Goal: Task Accomplishment & Management: Manage account settings

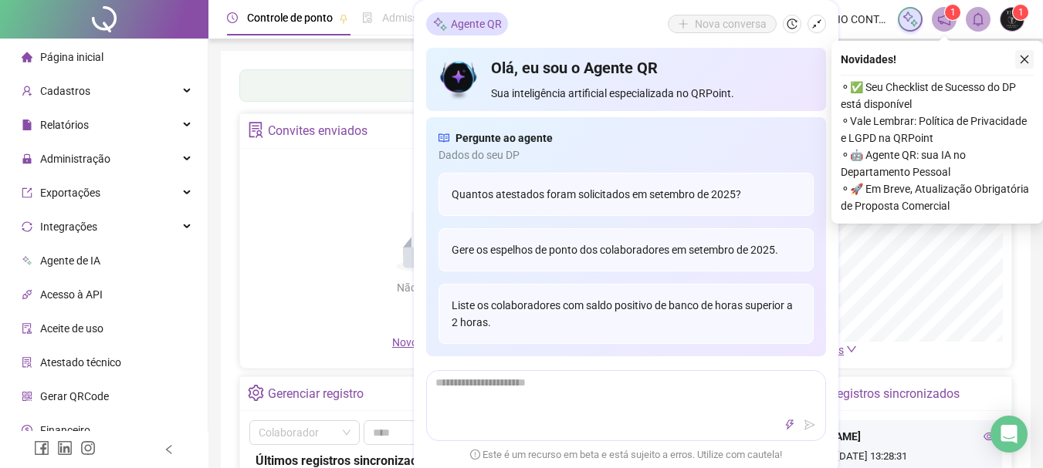
click at [1024, 55] on icon "close" at bounding box center [1024, 59] width 11 height 11
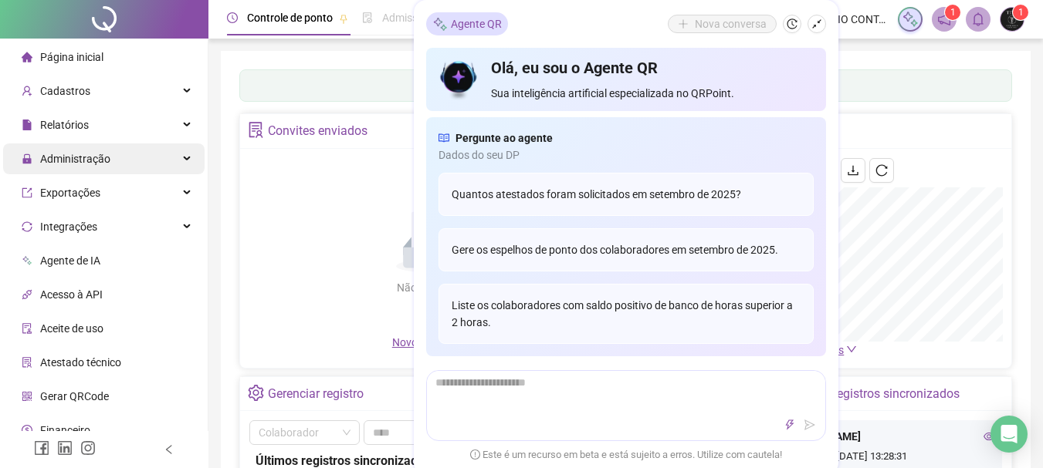
click at [125, 167] on div "Administração" at bounding box center [103, 159] width 201 height 31
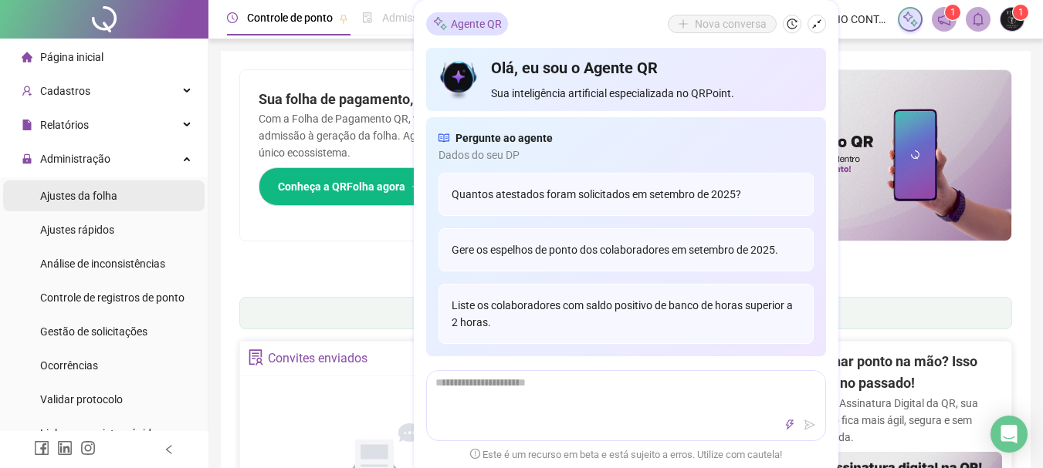
click at [79, 206] on div "Ajustes da folha" at bounding box center [78, 196] width 77 height 31
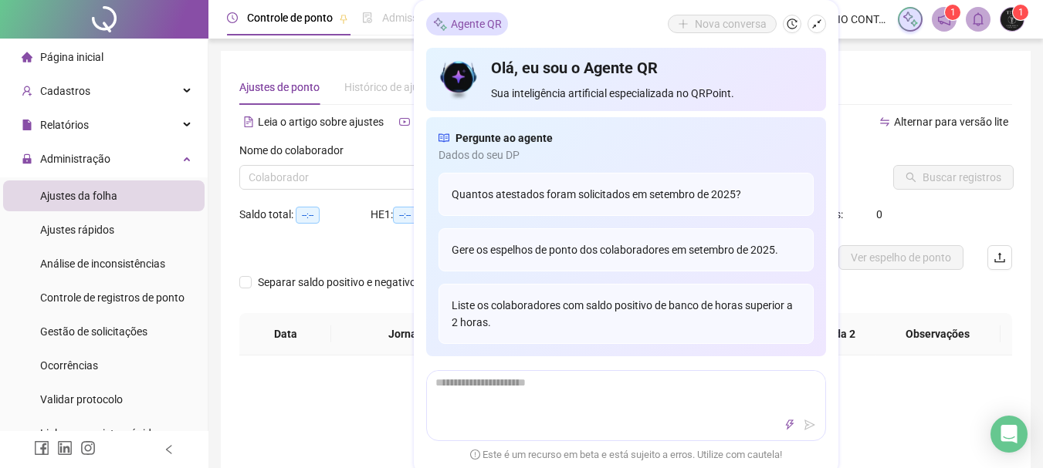
type input "**********"
click at [526, 29] on div "Agente QR Nova conversa" at bounding box center [626, 23] width 400 height 23
click at [816, 24] on icon "shrink" at bounding box center [816, 24] width 11 height 11
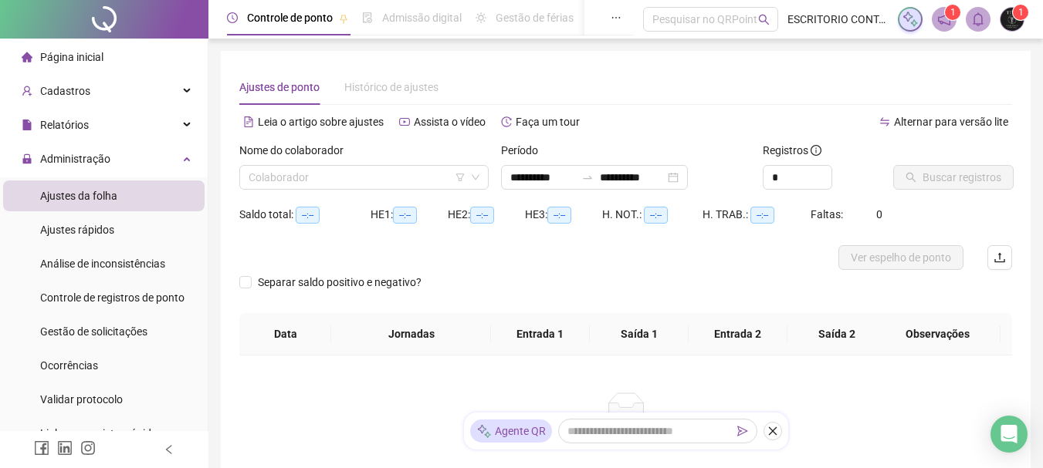
click at [445, 157] on div "Nome do colaborador" at bounding box center [363, 153] width 249 height 23
click at [478, 176] on icon "down" at bounding box center [476, 177] width 8 height 5
click at [337, 174] on input "search" at bounding box center [357, 177] width 217 height 23
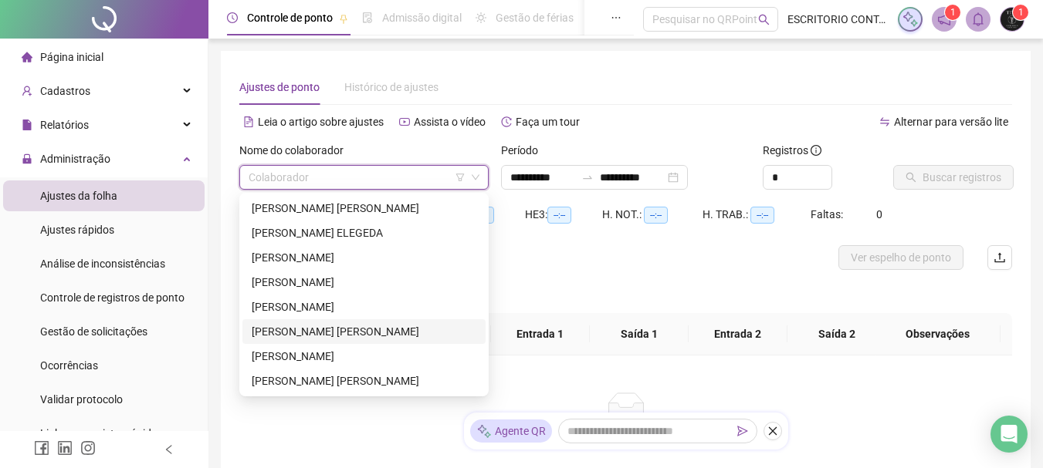
click at [358, 333] on div "[PERSON_NAME]" at bounding box center [364, 331] width 225 height 17
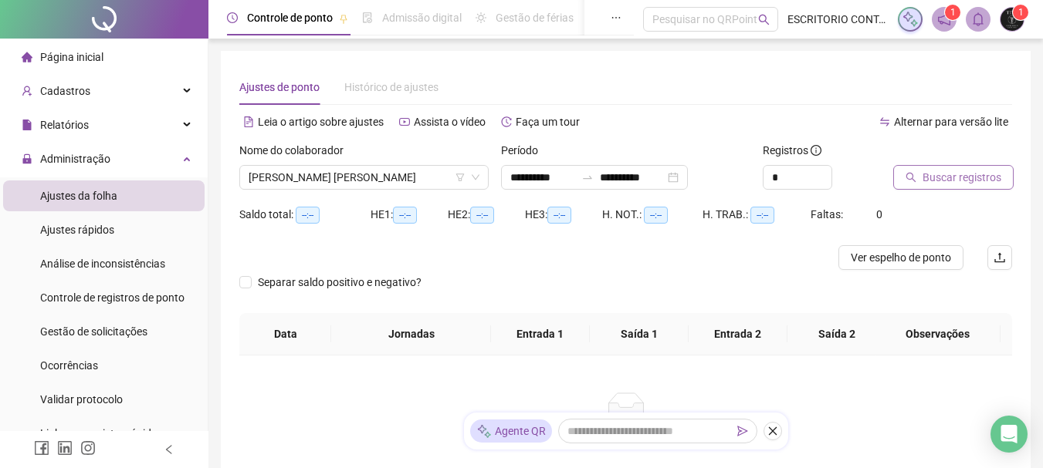
drag, startPoint x: 942, startPoint y: 173, endPoint x: 903, endPoint y: 171, distance: 38.6
click at [903, 171] on button "Buscar registros" at bounding box center [953, 177] width 120 height 25
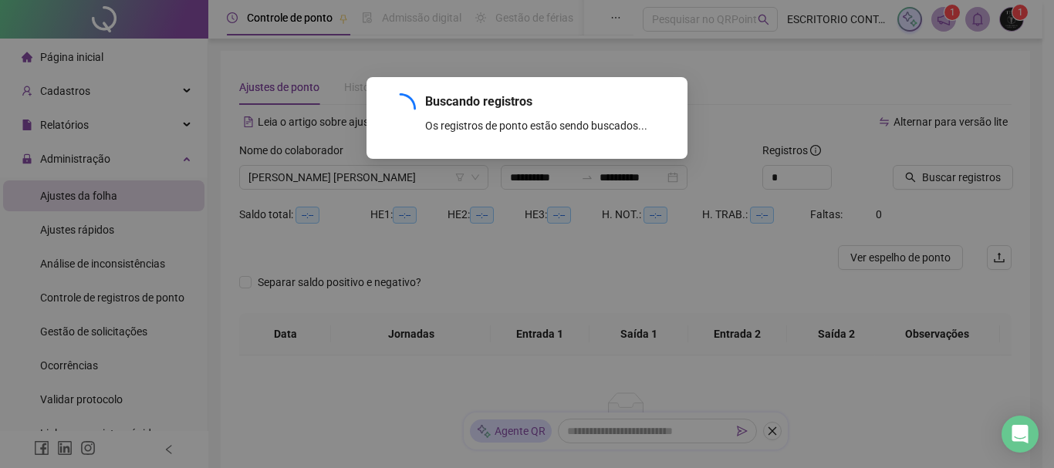
click at [914, 173] on div "Buscando registros Os registros de ponto estão sendo buscados... OK" at bounding box center [527, 234] width 1054 height 468
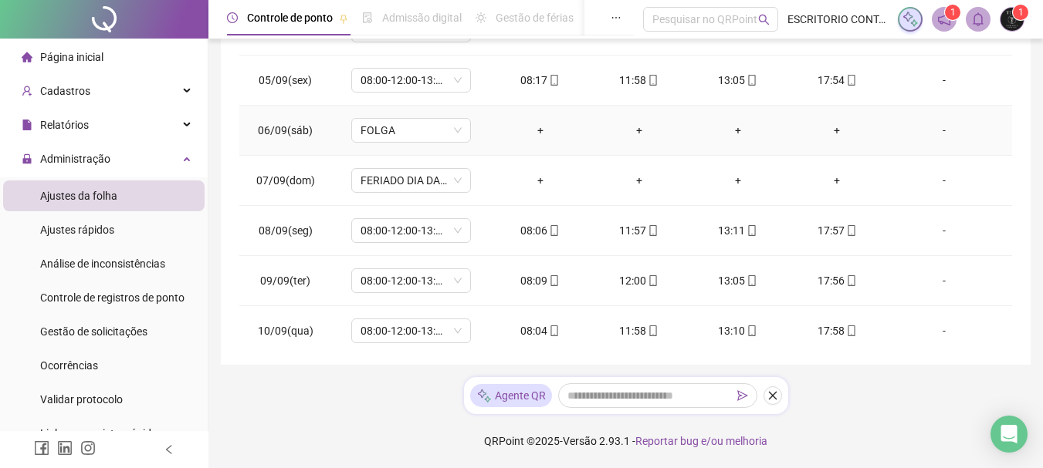
scroll to position [232, 0]
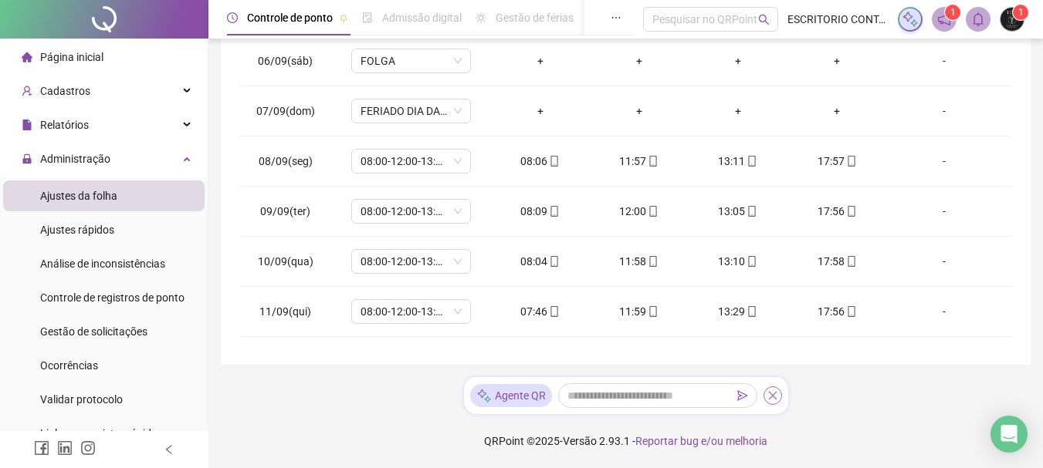
click at [774, 396] on icon "close" at bounding box center [772, 396] width 11 height 11
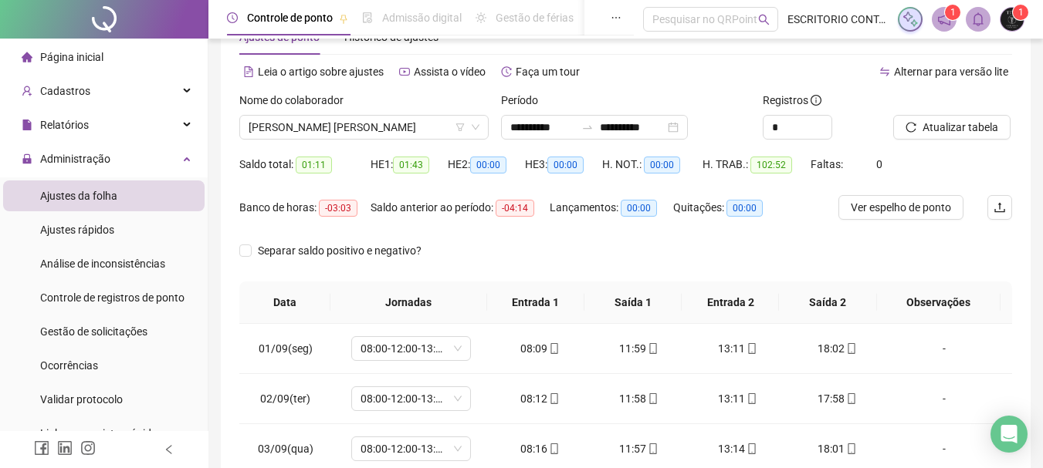
scroll to position [77, 0]
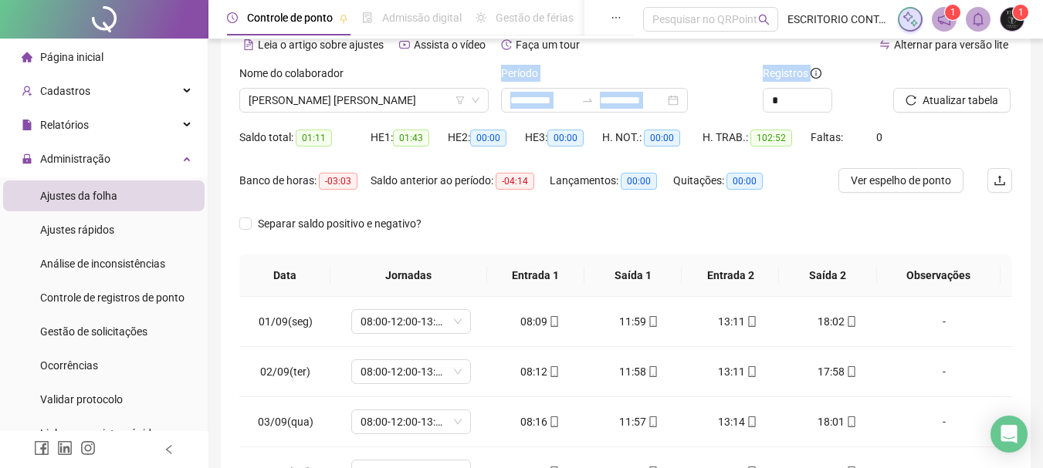
drag, startPoint x: 496, startPoint y: 73, endPoint x: 836, endPoint y: 74, distance: 340.4
click at [836, 74] on div "**********" at bounding box center [625, 95] width 785 height 60
click at [836, 74] on div "Registros" at bounding box center [822, 76] width 119 height 23
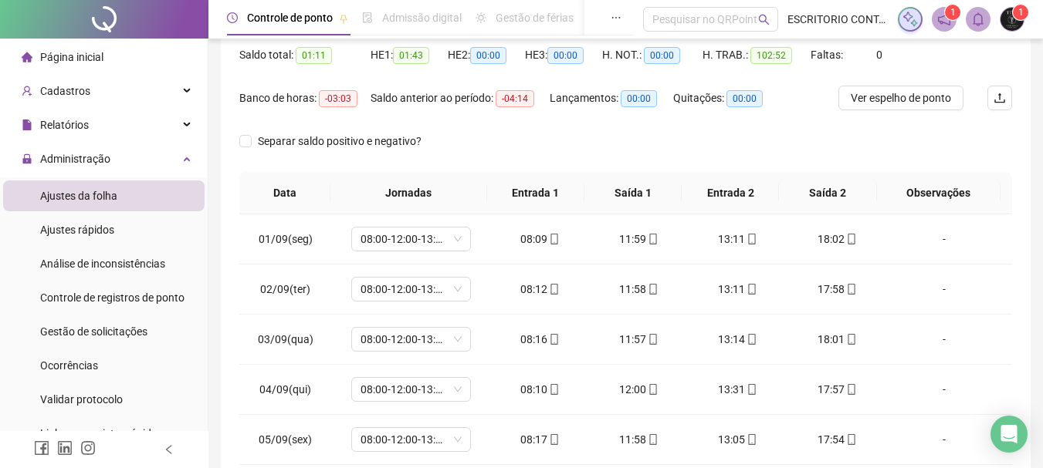
scroll to position [0, 0]
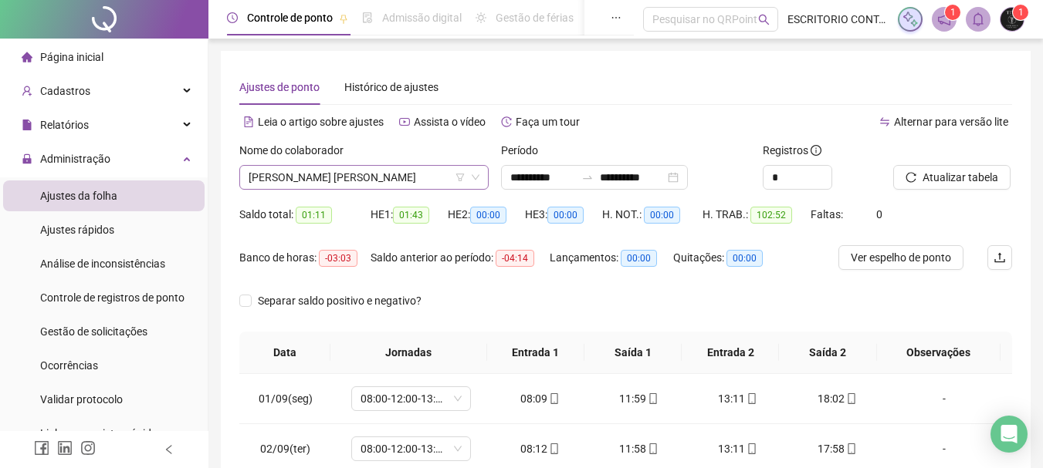
click at [478, 171] on span "[PERSON_NAME]" at bounding box center [364, 177] width 231 height 23
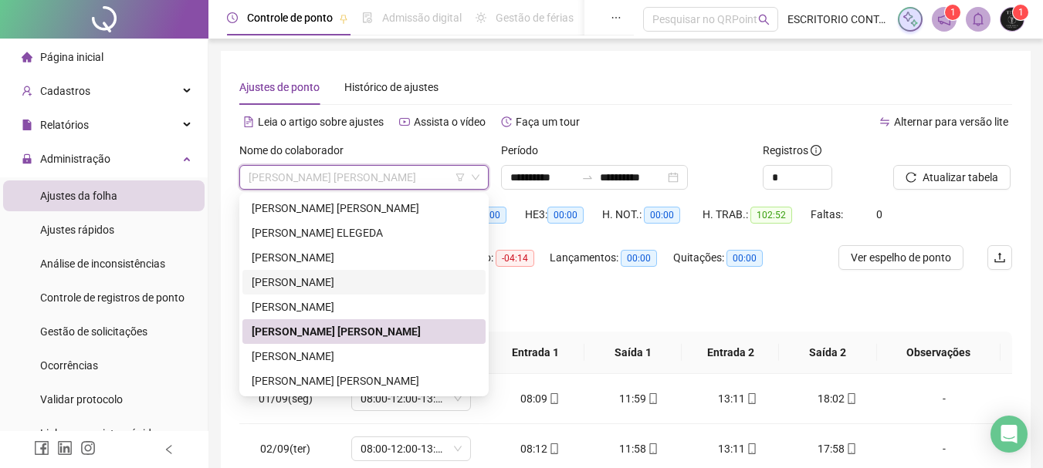
click at [340, 280] on div "[PERSON_NAME]" at bounding box center [364, 282] width 225 height 17
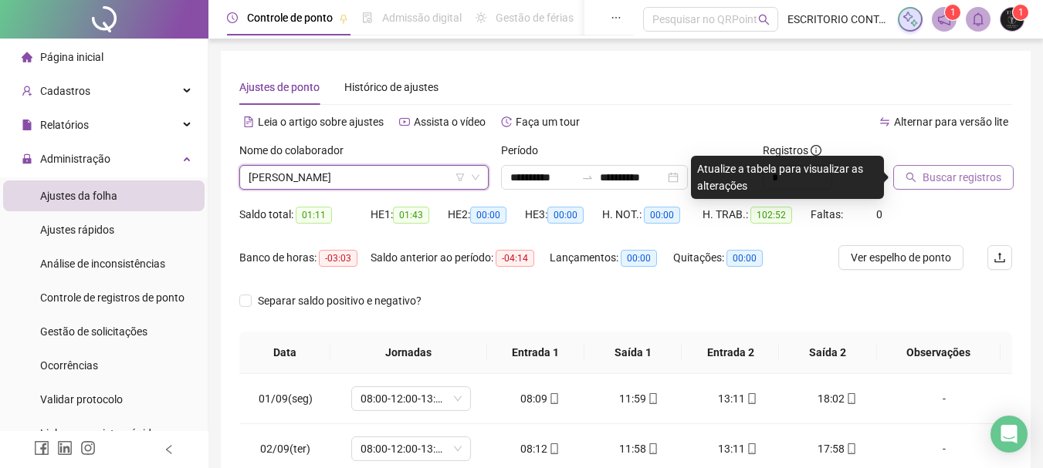
click at [930, 173] on span "Buscar registros" at bounding box center [961, 177] width 79 height 17
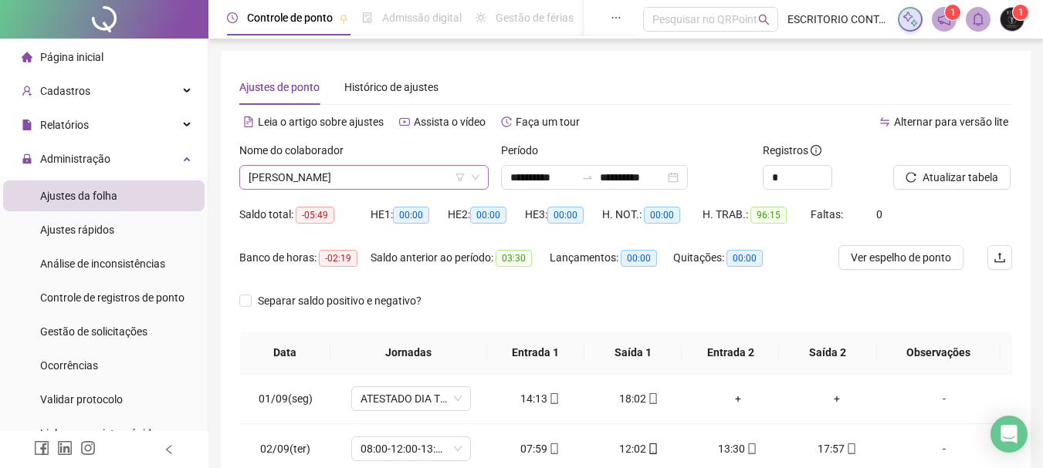
click at [365, 173] on span "[PERSON_NAME]" at bounding box center [364, 177] width 231 height 23
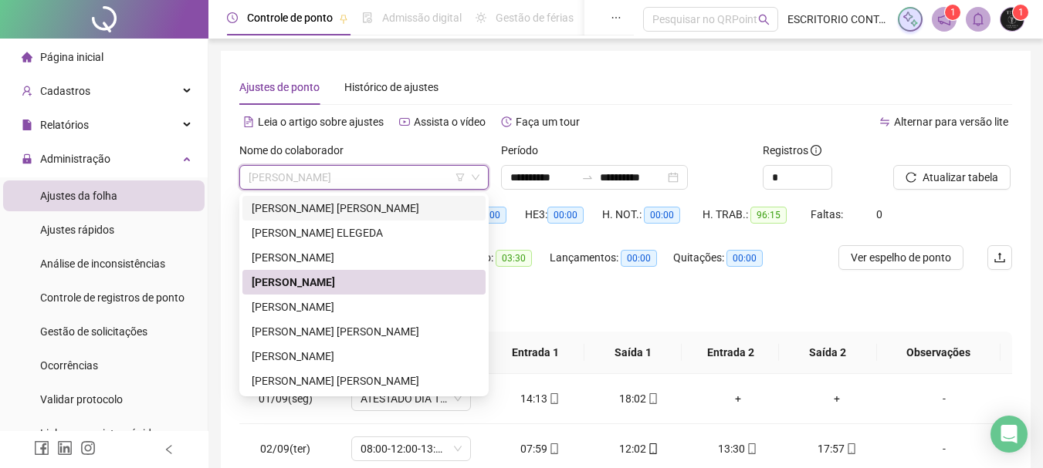
click at [337, 210] on div "[PERSON_NAME]" at bounding box center [364, 208] width 225 height 17
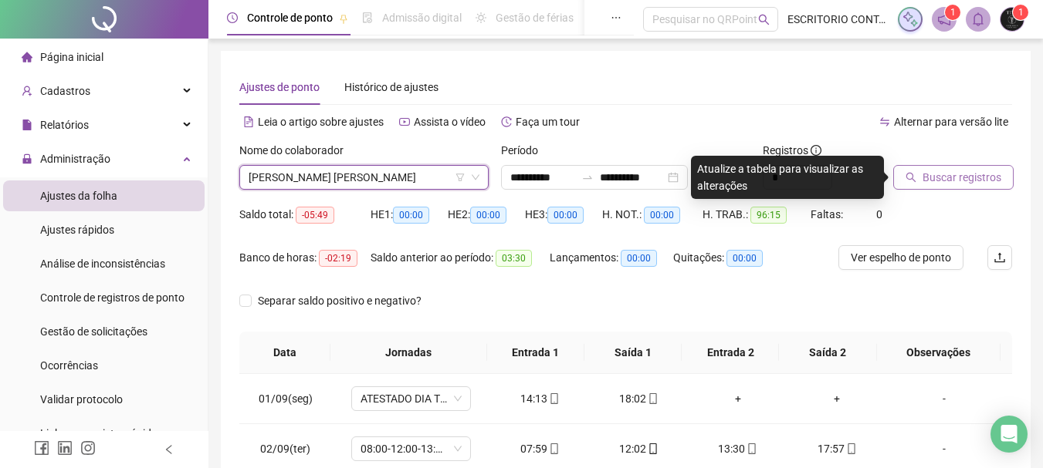
click at [911, 176] on icon "search" at bounding box center [910, 177] width 11 height 11
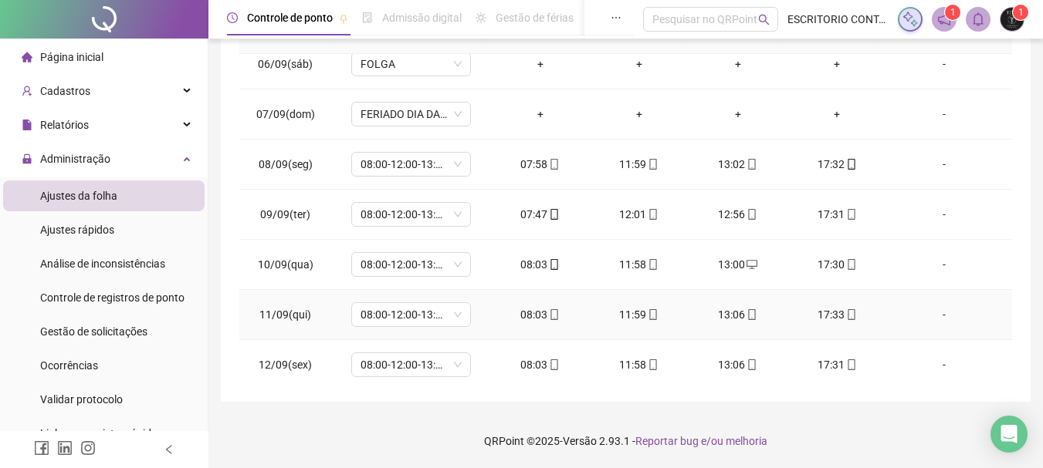
scroll to position [242, 0]
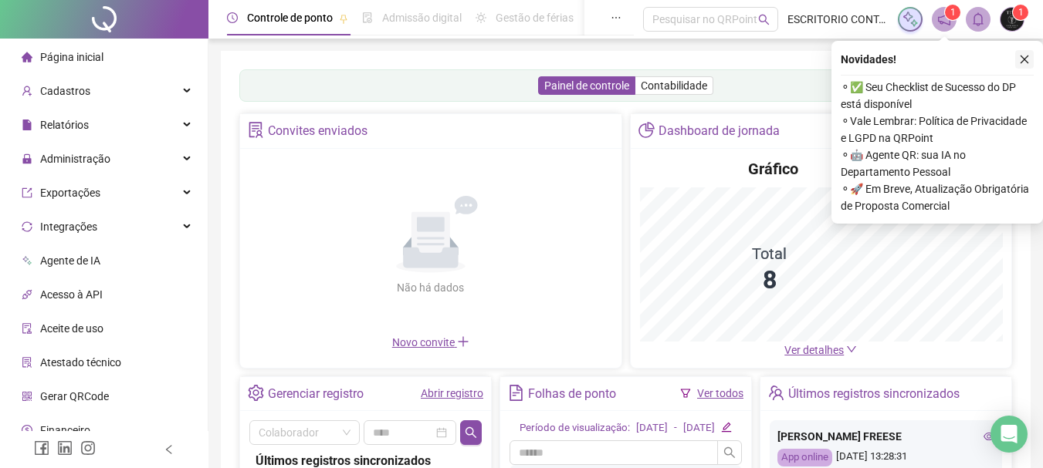
click at [1025, 58] on icon "close" at bounding box center [1024, 59] width 11 height 11
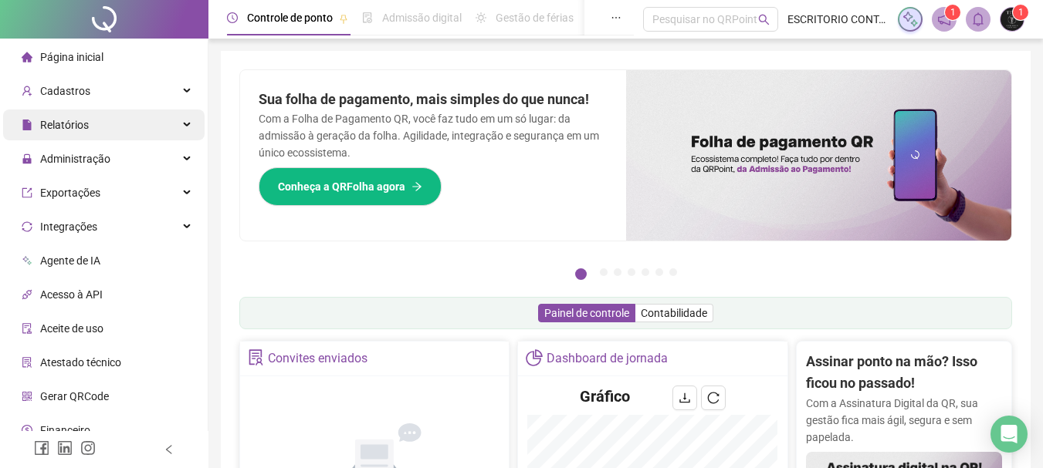
click at [81, 122] on span "Relatórios" at bounding box center [64, 125] width 49 height 12
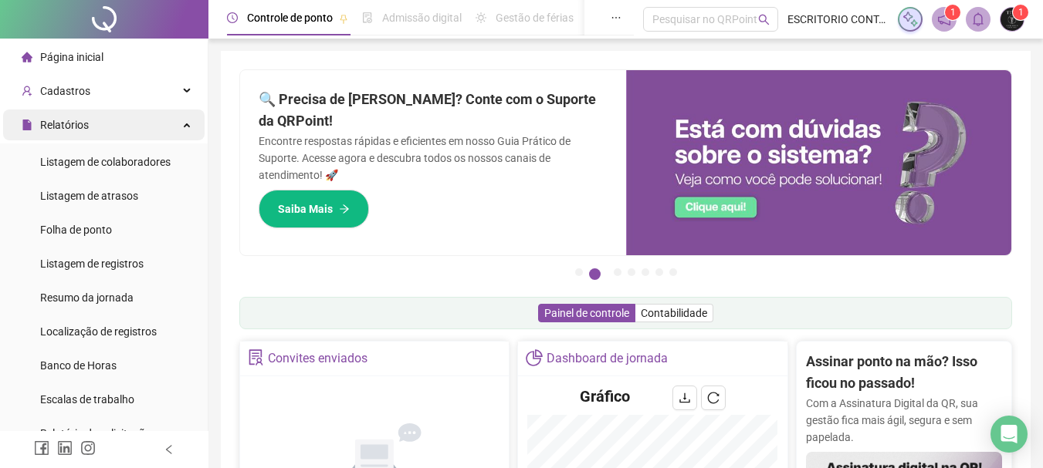
click at [100, 119] on div "Relatórios" at bounding box center [103, 125] width 201 height 31
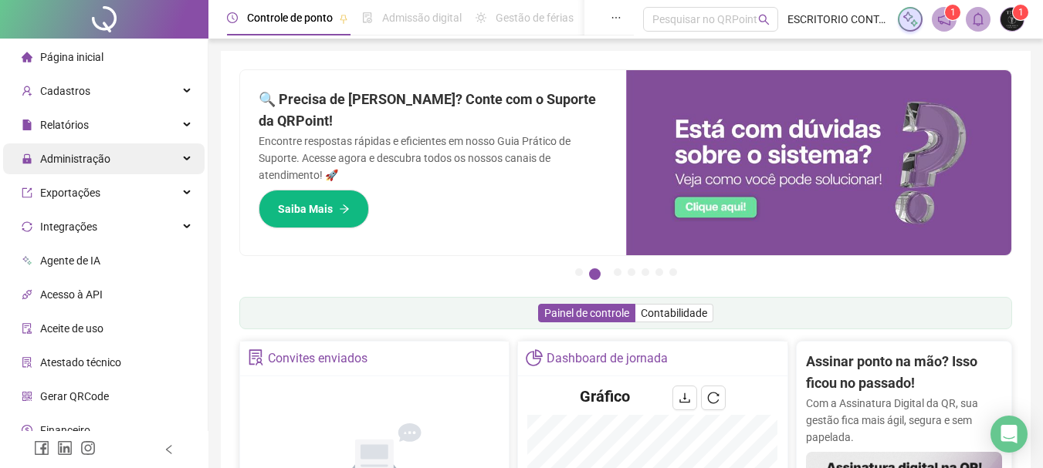
click at [97, 164] on span "Administração" at bounding box center [75, 159] width 70 height 12
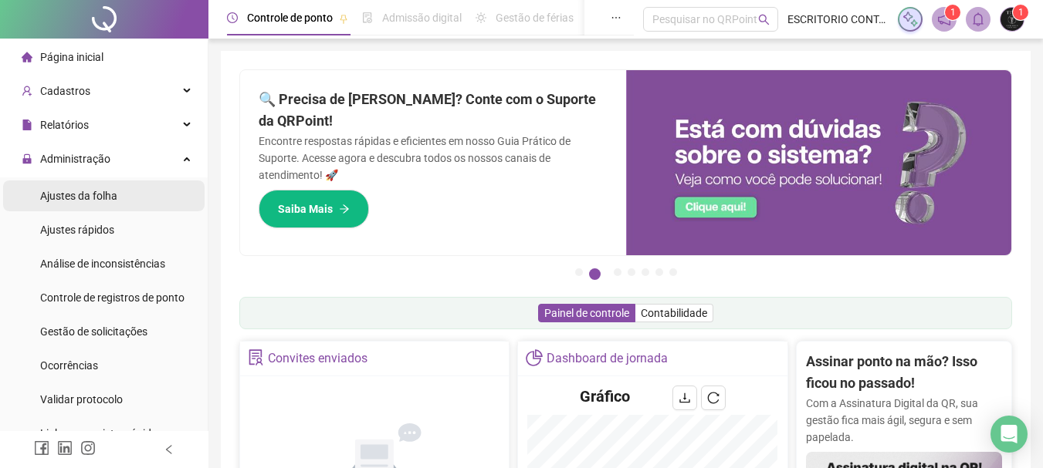
click at [106, 199] on span "Ajustes da folha" at bounding box center [78, 196] width 77 height 12
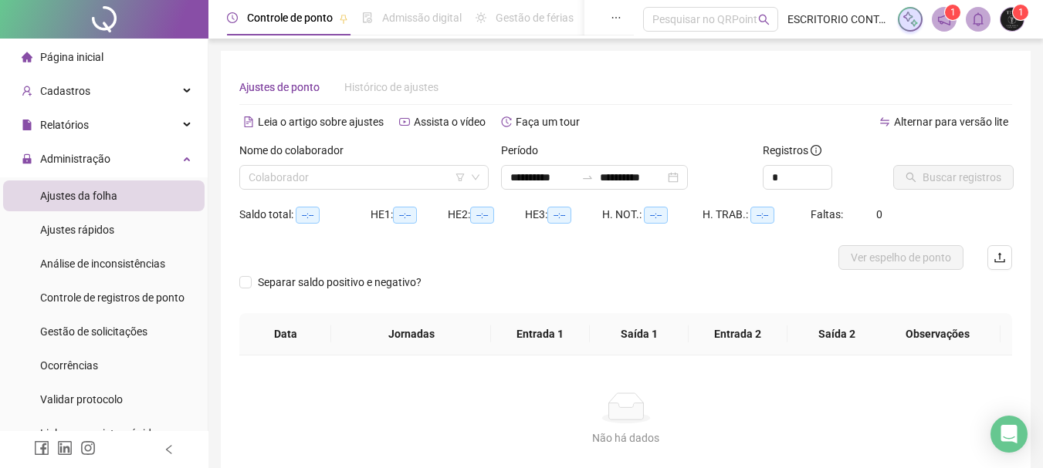
type input "**********"
click at [476, 183] on span at bounding box center [364, 177] width 231 height 23
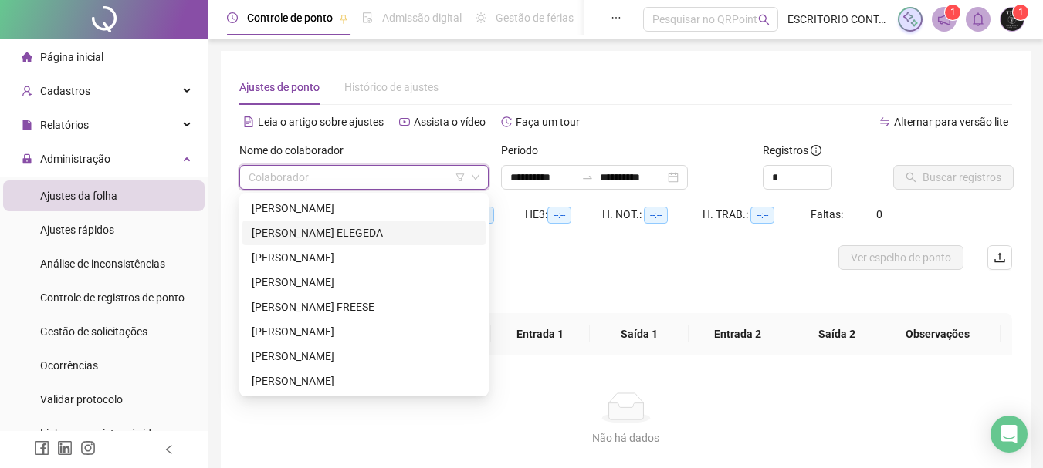
click at [328, 236] on div "[PERSON_NAME] ELEGEDA" at bounding box center [364, 233] width 225 height 17
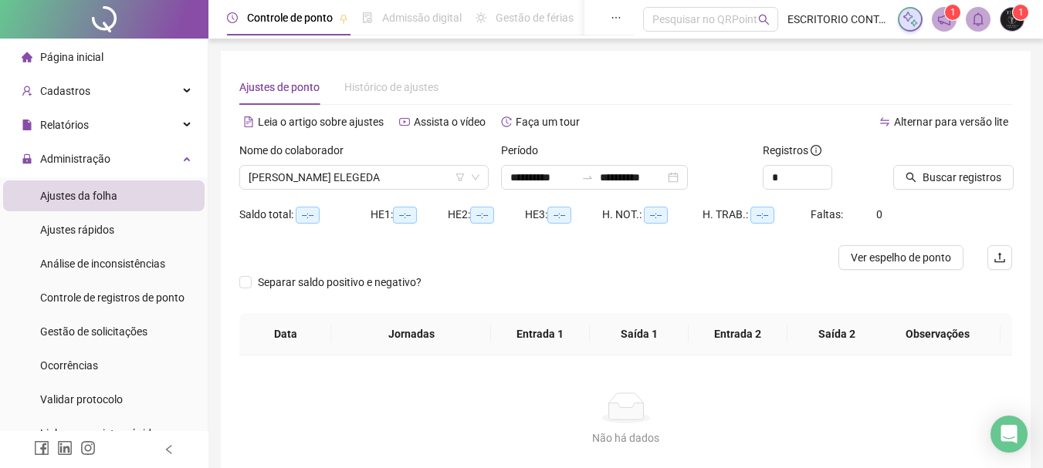
click at [942, 158] on div at bounding box center [933, 153] width 80 height 23
click at [961, 178] on span "Buscar registros" at bounding box center [961, 177] width 79 height 17
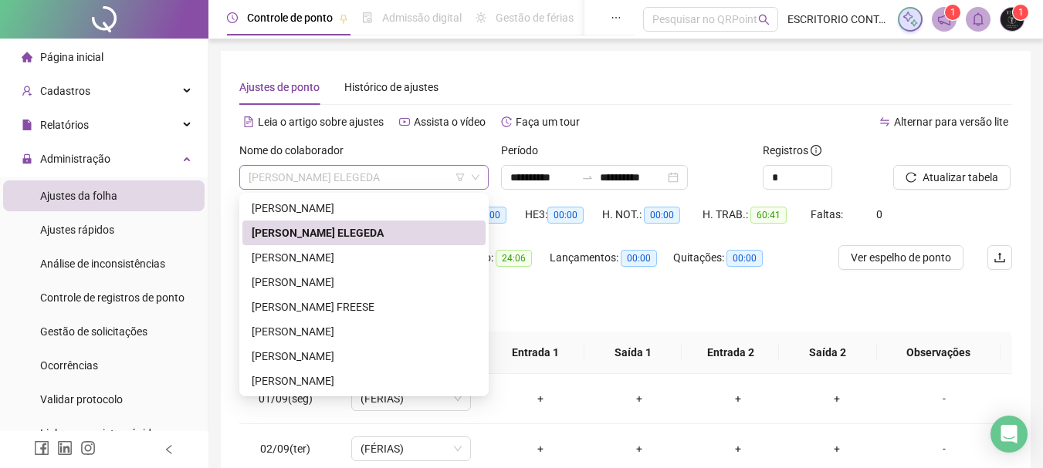
click at [400, 182] on span "[PERSON_NAME] ELEGEDA" at bounding box center [364, 177] width 231 height 23
click at [699, 296] on div "Separar saldo positivo e negativo?" at bounding box center [625, 310] width 773 height 43
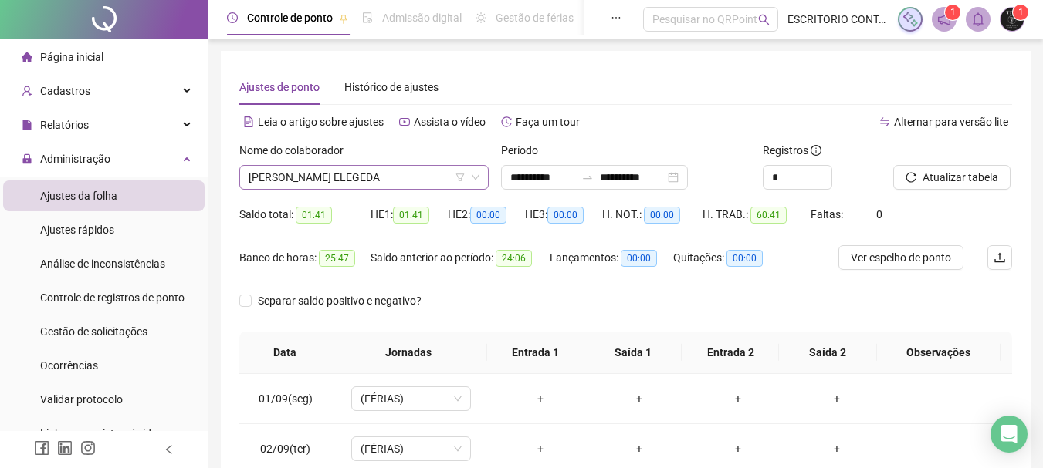
click at [434, 178] on span "[PERSON_NAME] ELEGEDA" at bounding box center [364, 177] width 231 height 23
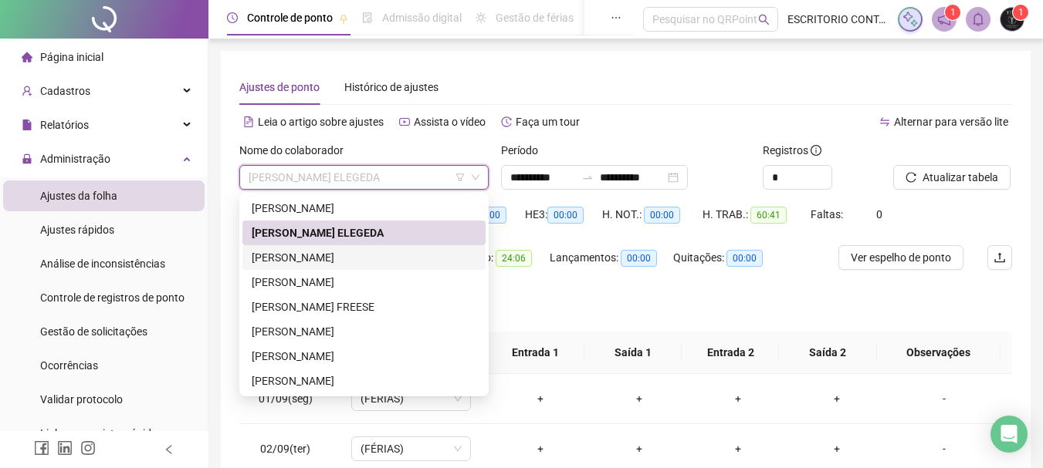
click at [352, 256] on div "[PERSON_NAME]" at bounding box center [364, 257] width 225 height 17
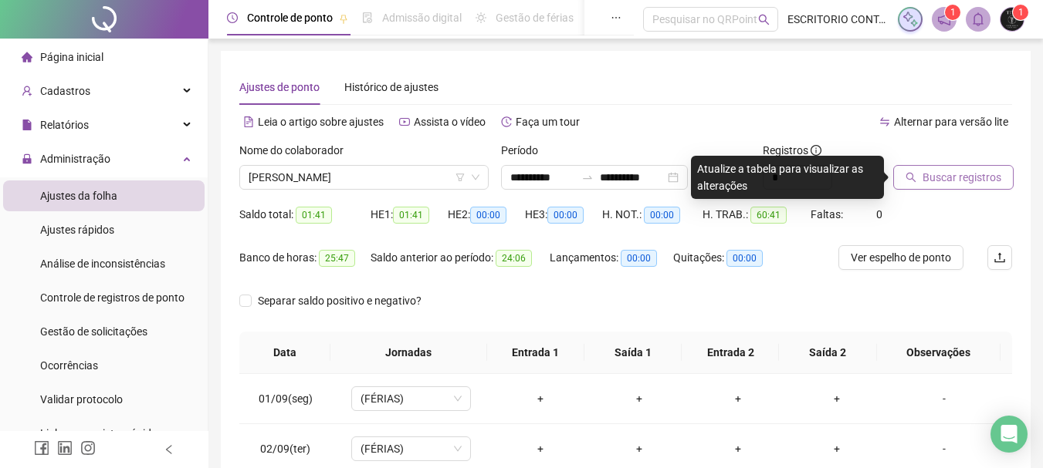
click at [938, 173] on span "Buscar registros" at bounding box center [961, 177] width 79 height 17
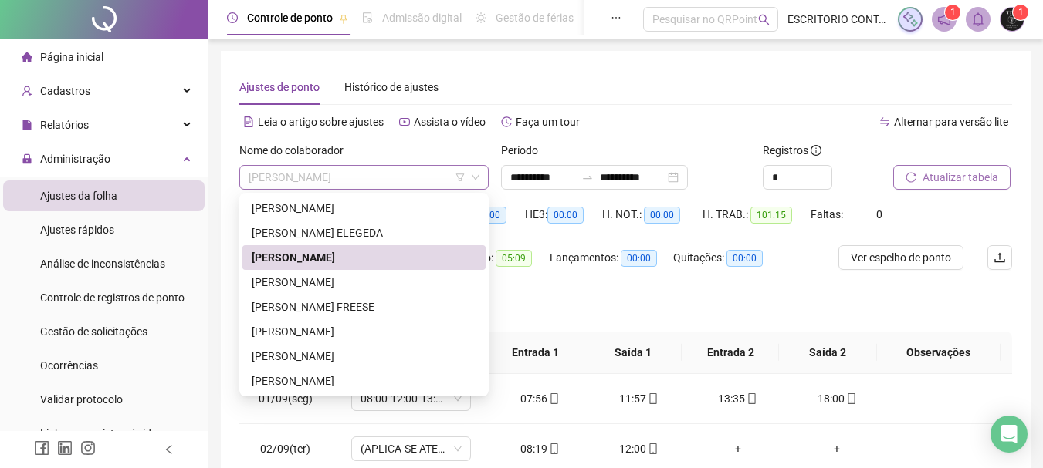
click at [392, 179] on span "[PERSON_NAME]" at bounding box center [364, 177] width 231 height 23
click at [316, 330] on div "[PERSON_NAME]" at bounding box center [364, 331] width 225 height 17
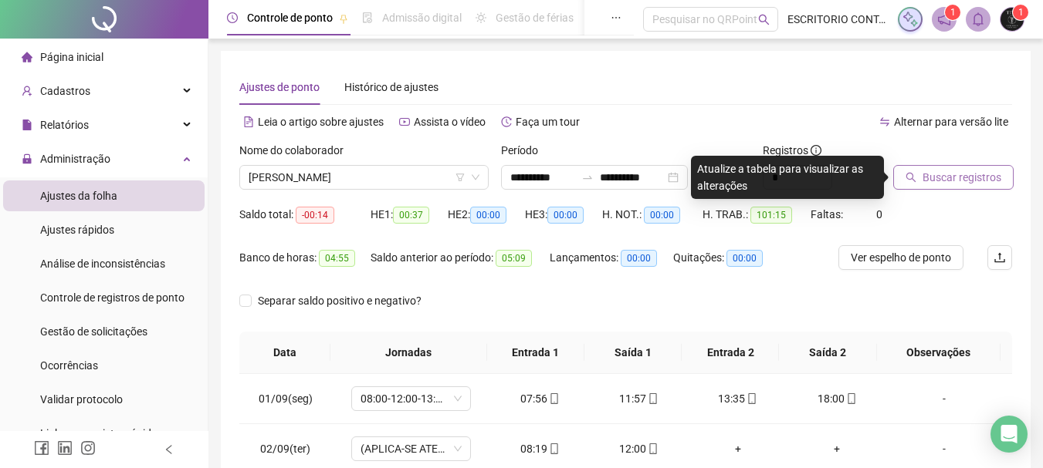
click at [939, 172] on span "Buscar registros" at bounding box center [961, 177] width 79 height 17
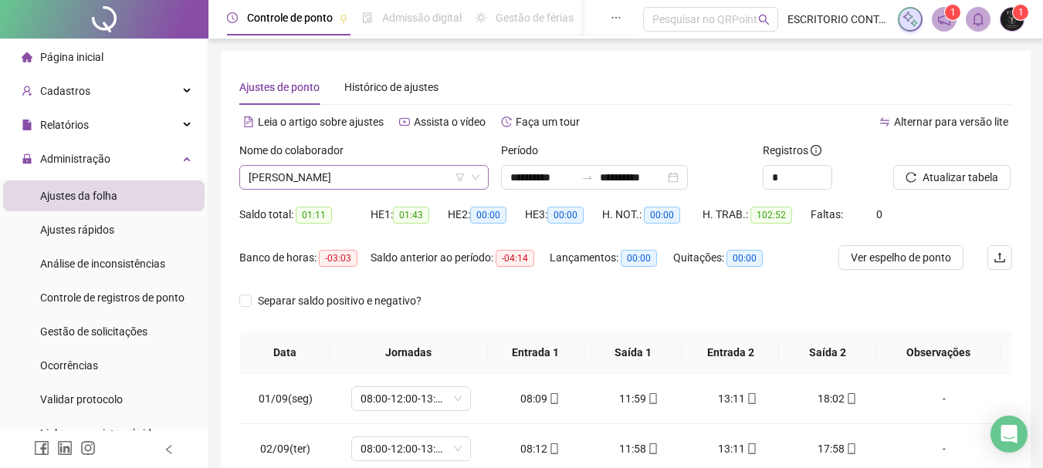
click at [383, 171] on span "[PERSON_NAME]" at bounding box center [364, 177] width 231 height 23
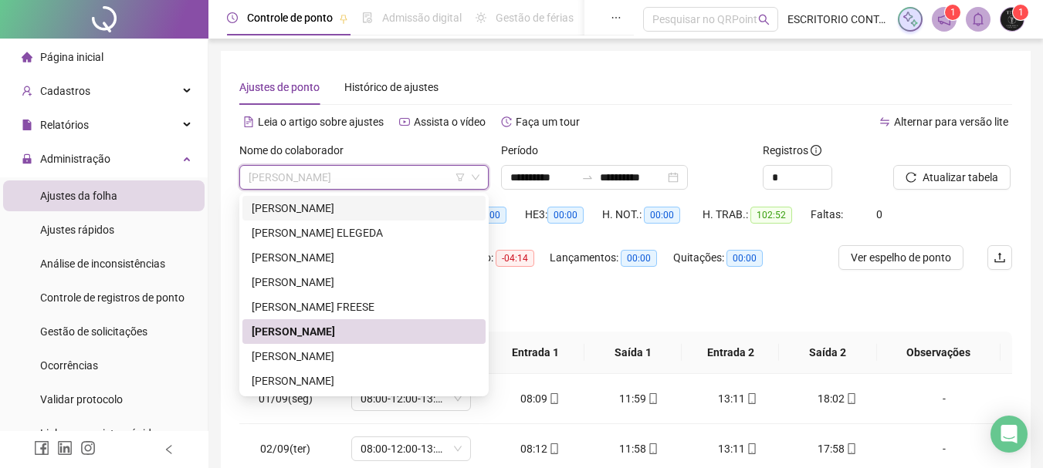
click at [332, 211] on div "[PERSON_NAME]" at bounding box center [364, 208] width 225 height 17
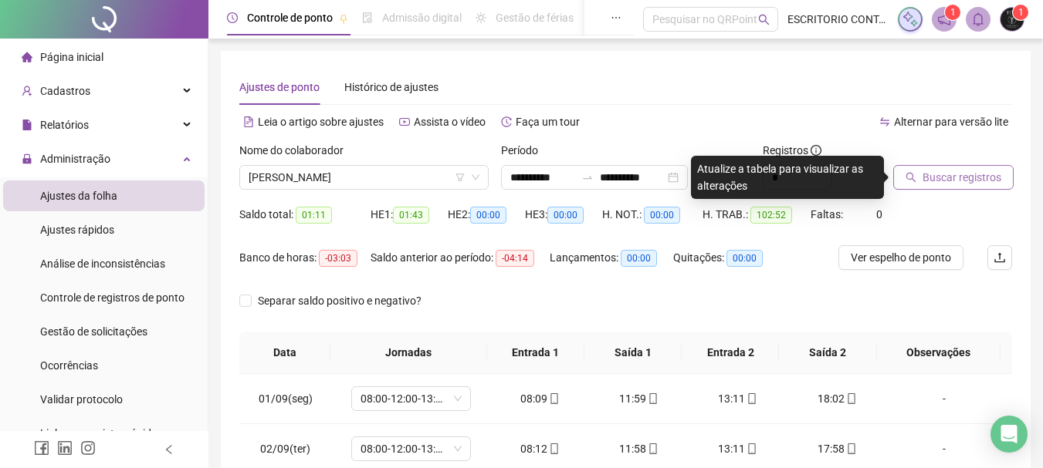
click at [927, 178] on span "Buscar registros" at bounding box center [961, 177] width 79 height 17
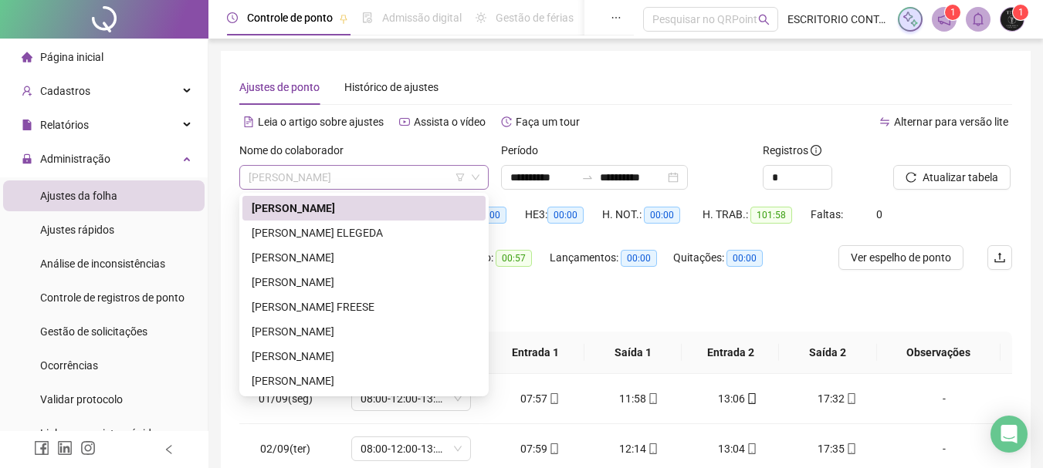
click at [319, 185] on span "[PERSON_NAME]" at bounding box center [364, 177] width 231 height 23
click at [325, 222] on div "[PERSON_NAME] ELEGEDA" at bounding box center [363, 233] width 243 height 25
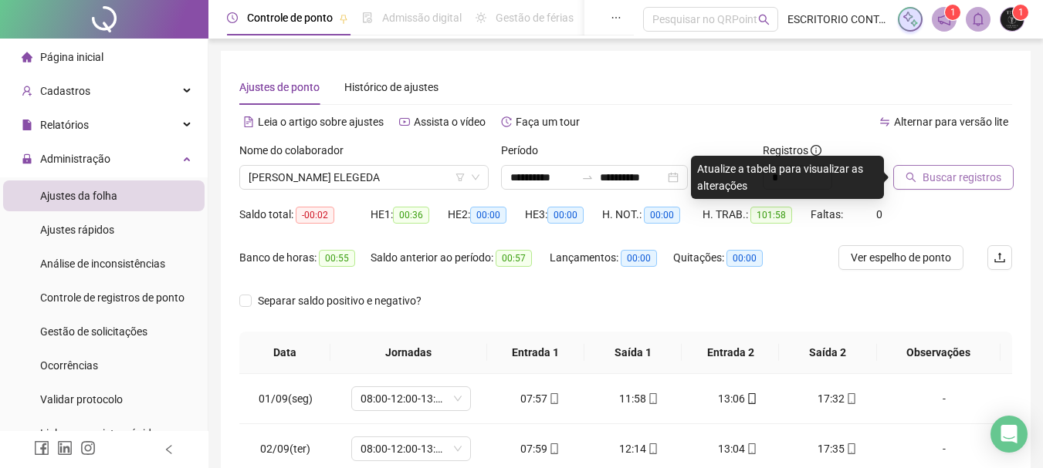
click at [922, 171] on button "Buscar registros" at bounding box center [953, 177] width 120 height 25
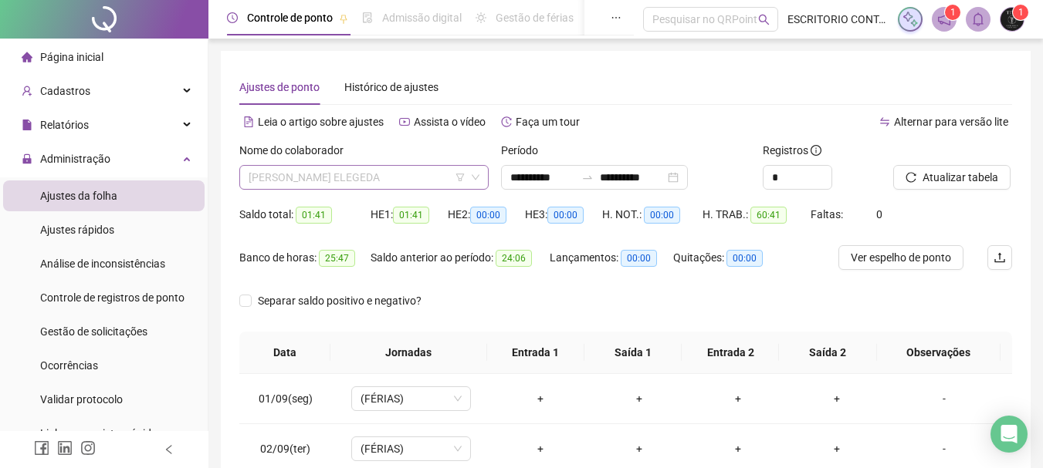
click at [388, 178] on span "[PERSON_NAME] ELEGEDA" at bounding box center [364, 177] width 231 height 23
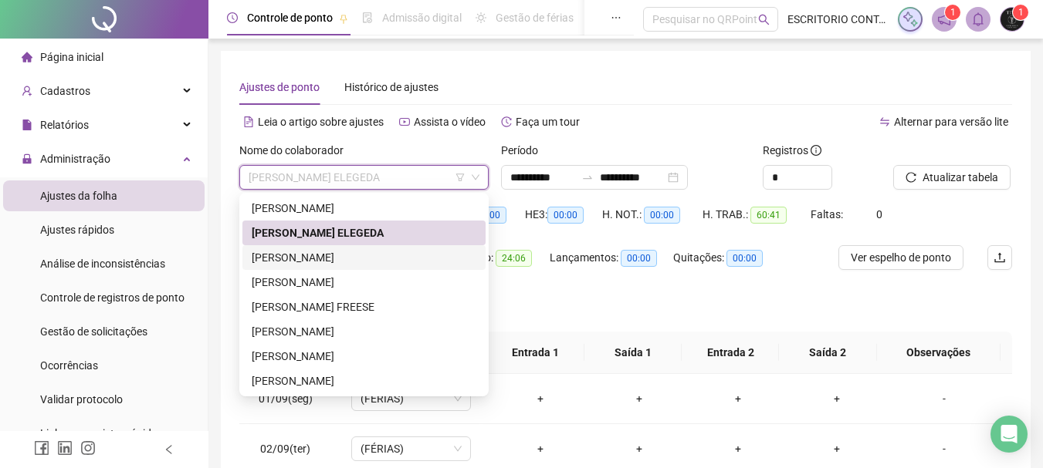
click at [372, 250] on div "[PERSON_NAME]" at bounding box center [364, 257] width 225 height 17
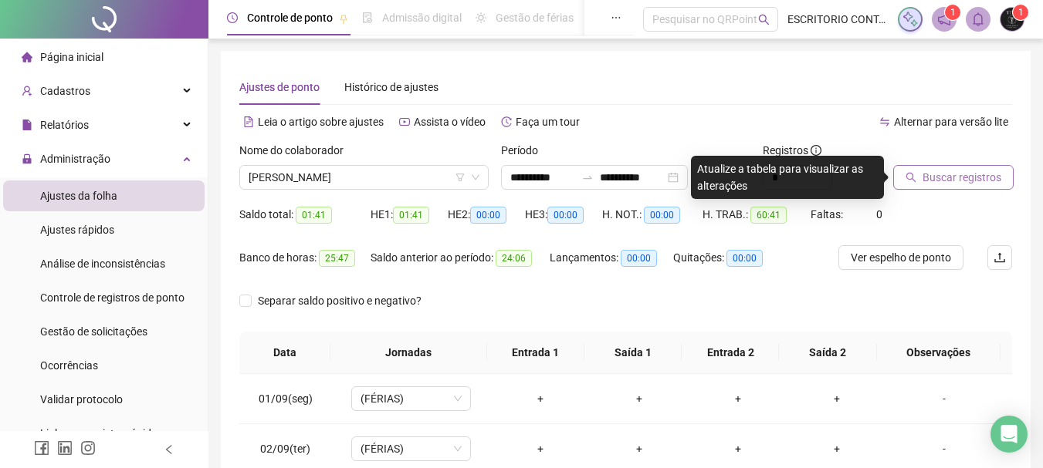
click at [959, 182] on span "Buscar registros" at bounding box center [961, 177] width 79 height 17
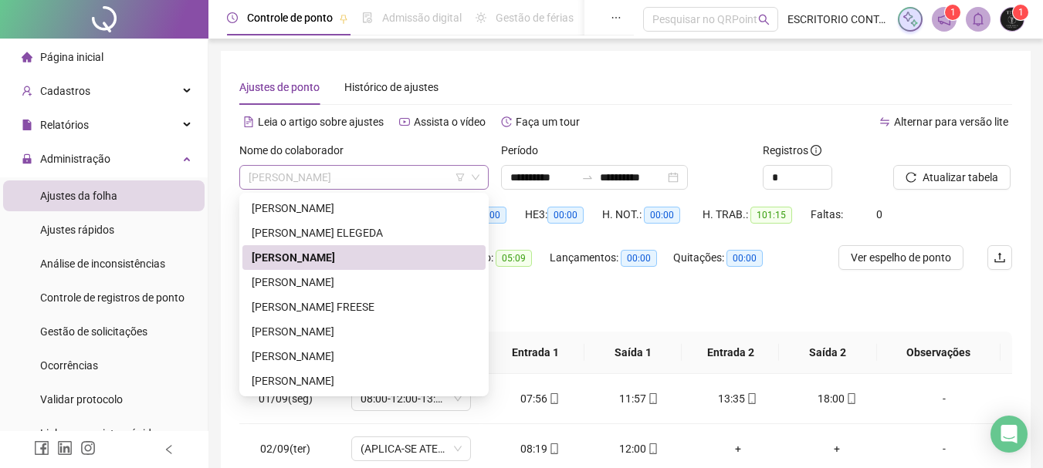
click at [390, 174] on span "[PERSON_NAME]" at bounding box center [364, 177] width 231 height 23
click at [352, 284] on div "[PERSON_NAME]" at bounding box center [364, 282] width 225 height 17
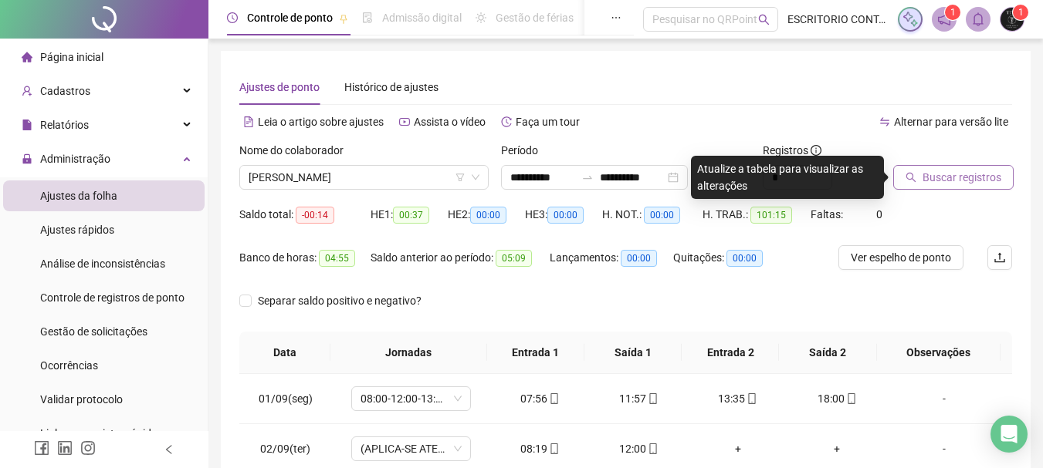
click at [949, 170] on span "Buscar registros" at bounding box center [961, 177] width 79 height 17
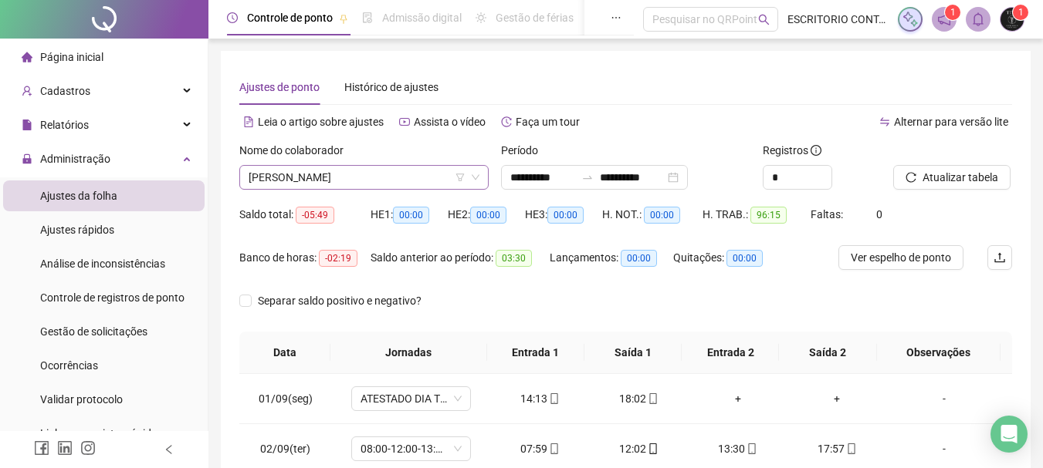
click at [334, 184] on span "[PERSON_NAME]" at bounding box center [364, 177] width 231 height 23
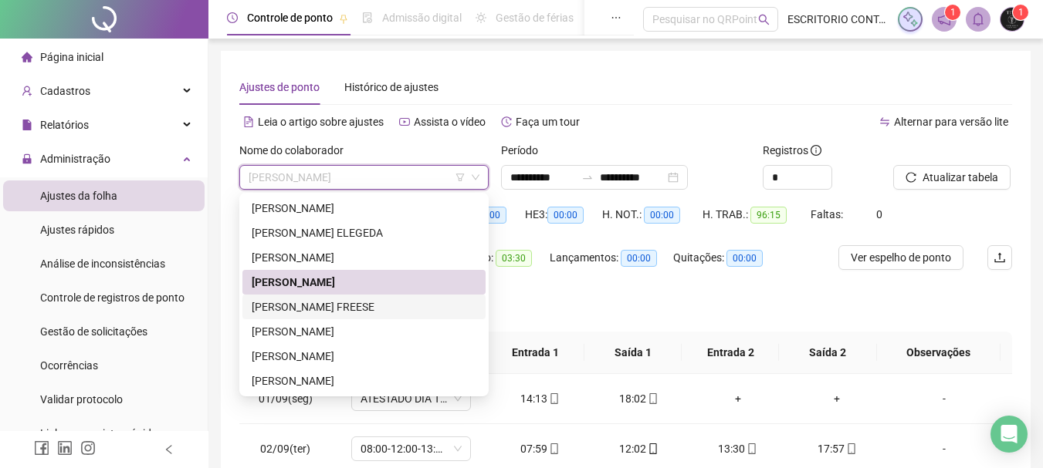
click at [321, 309] on div "[PERSON_NAME] FREESE" at bounding box center [364, 307] width 225 height 17
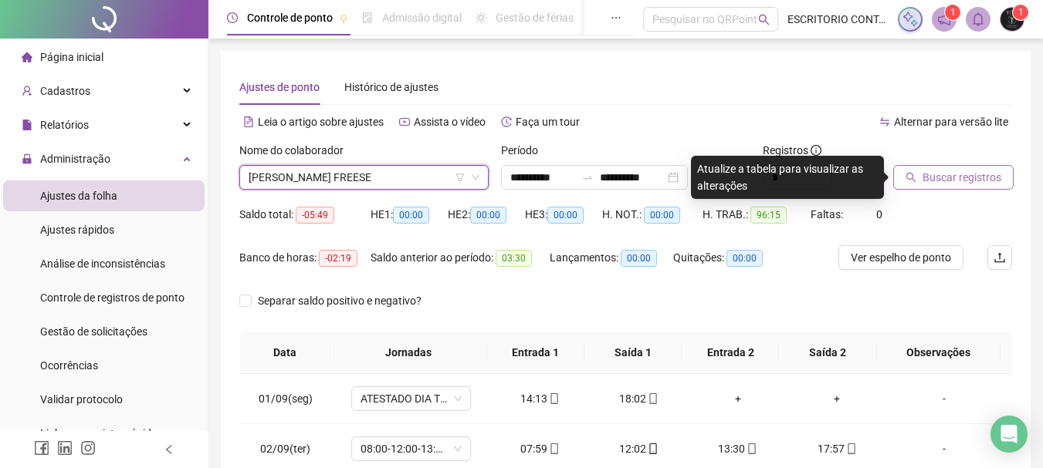
click at [952, 182] on span "Buscar registros" at bounding box center [961, 177] width 79 height 17
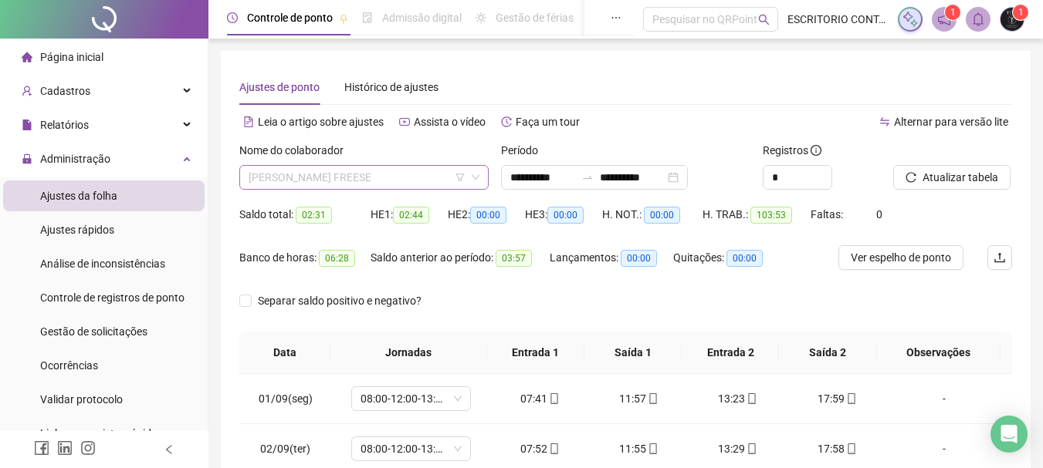
click at [364, 174] on span "[PERSON_NAME] FREESE" at bounding box center [364, 177] width 231 height 23
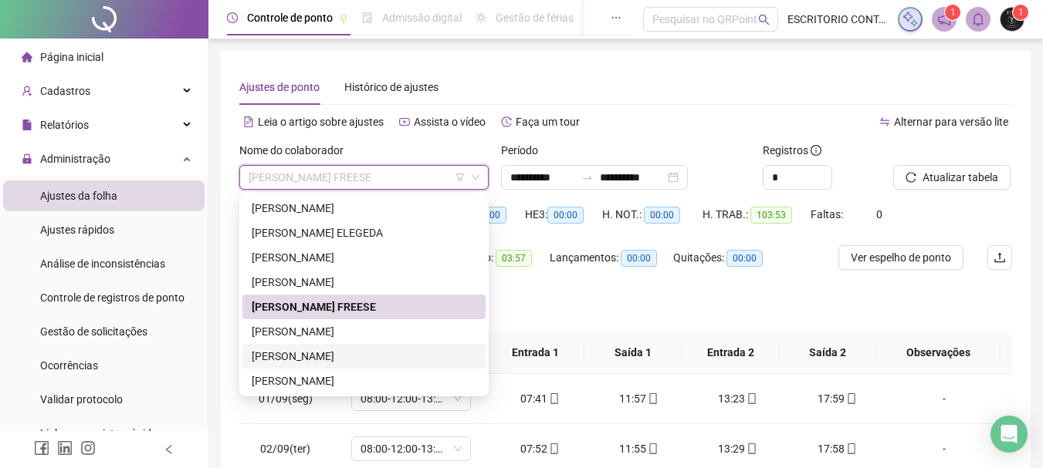
click at [343, 350] on div "[PERSON_NAME]" at bounding box center [364, 356] width 225 height 17
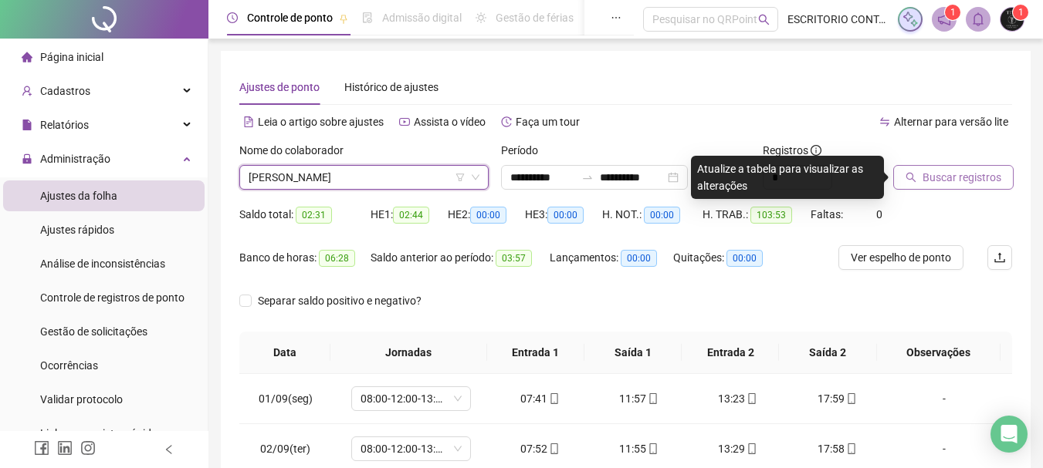
click at [941, 174] on span "Buscar registros" at bounding box center [961, 177] width 79 height 17
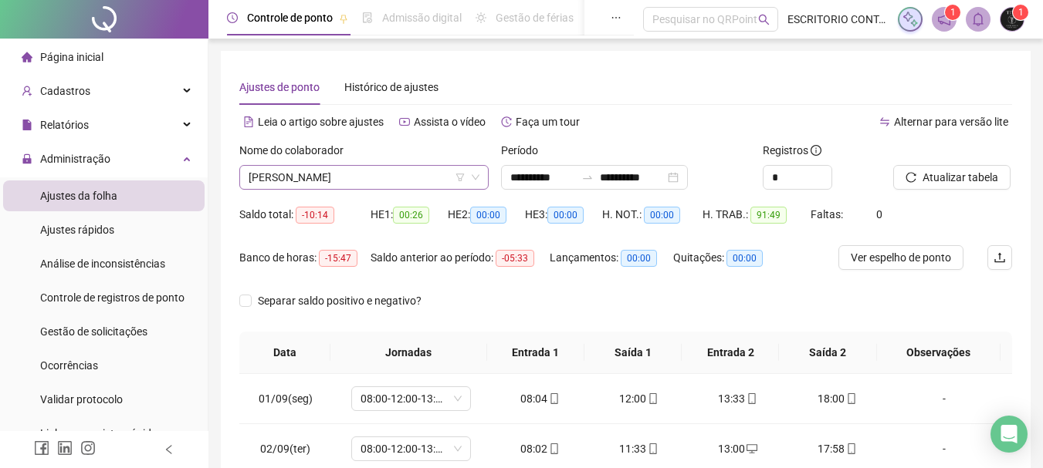
click at [403, 174] on span "[PERSON_NAME]" at bounding box center [364, 177] width 231 height 23
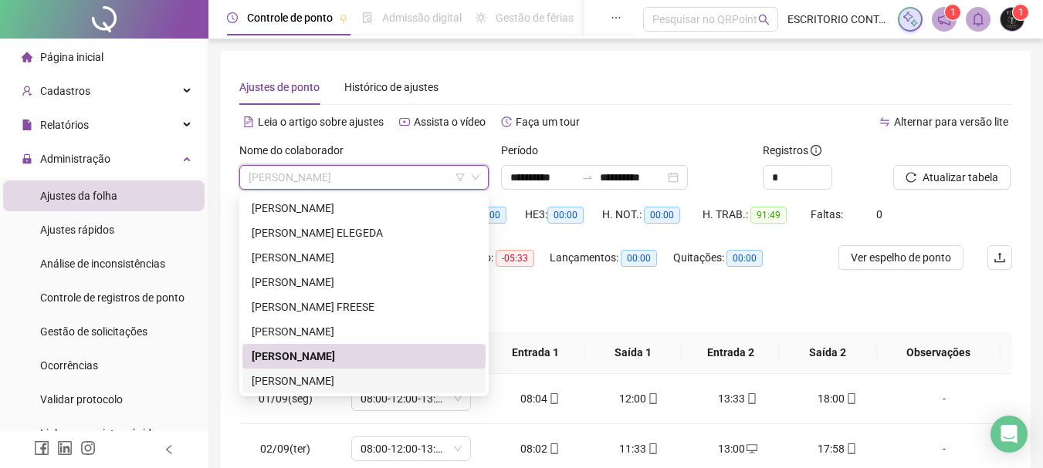
click at [384, 377] on div "[PERSON_NAME]" at bounding box center [364, 381] width 225 height 17
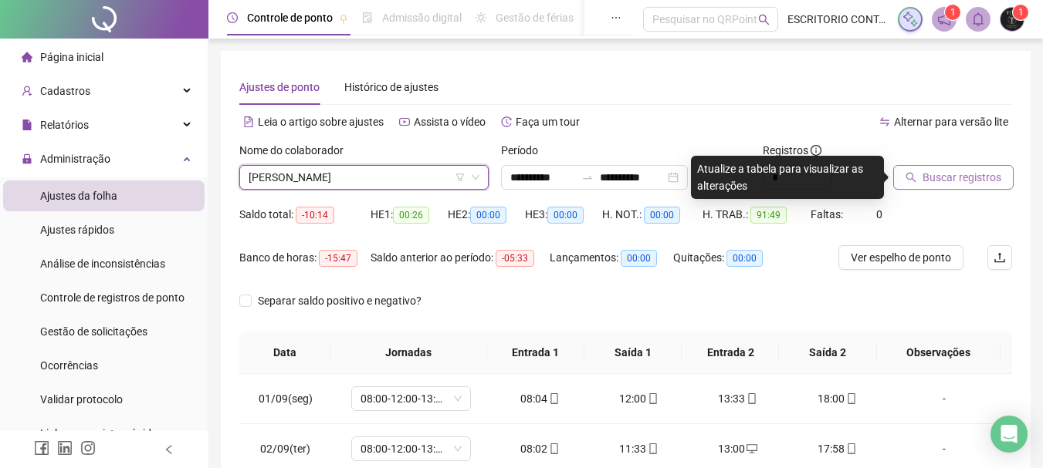
click at [926, 172] on span "Buscar registros" at bounding box center [961, 177] width 79 height 17
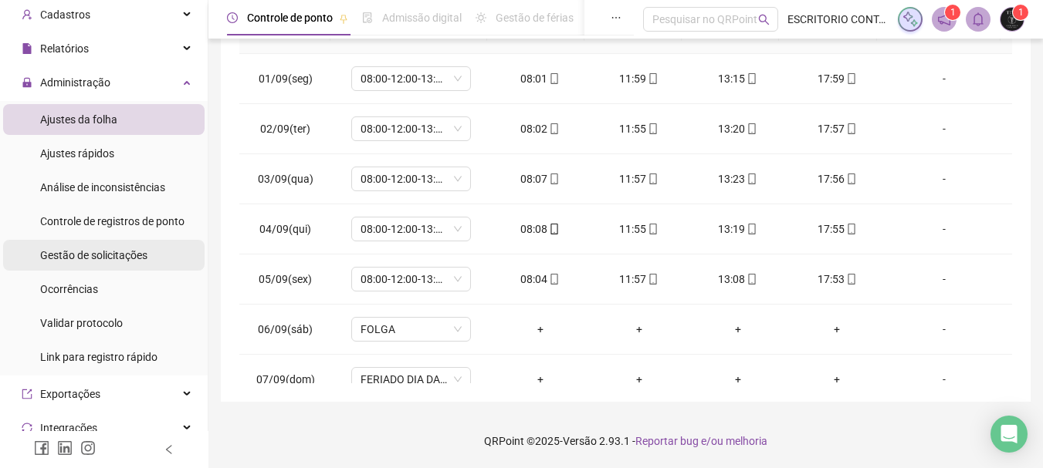
scroll to position [77, 0]
click at [127, 253] on span "Gestão de solicitações" at bounding box center [93, 255] width 107 height 12
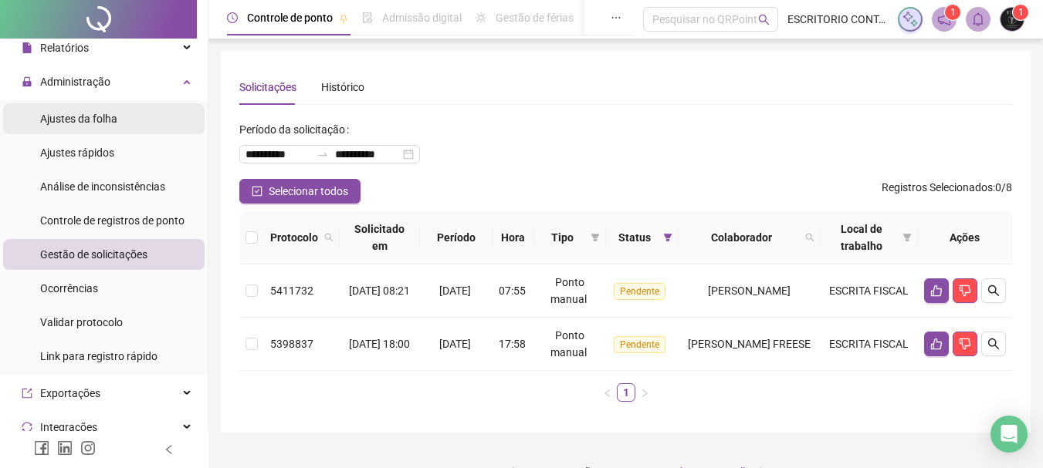
click at [82, 114] on span "Ajustes da folha" at bounding box center [78, 119] width 77 height 12
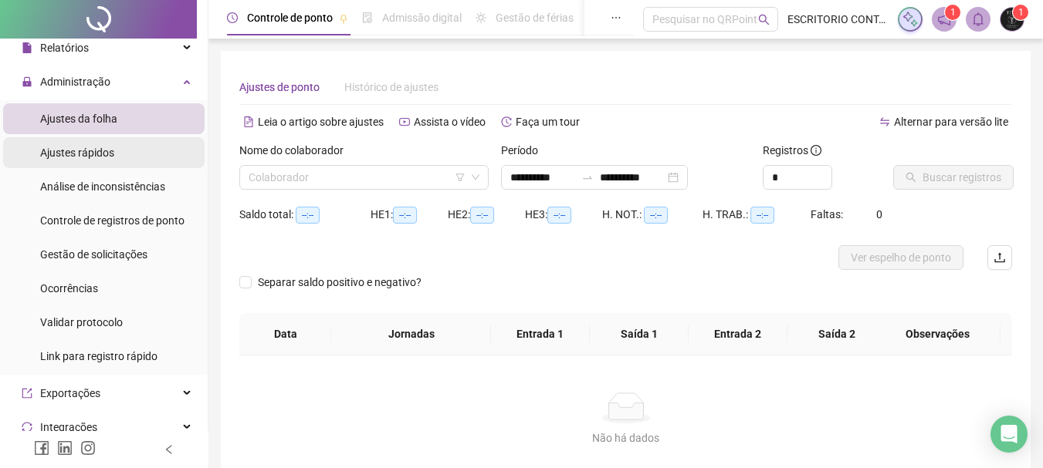
type input "**********"
click at [480, 171] on div "Colaborador" at bounding box center [363, 177] width 249 height 25
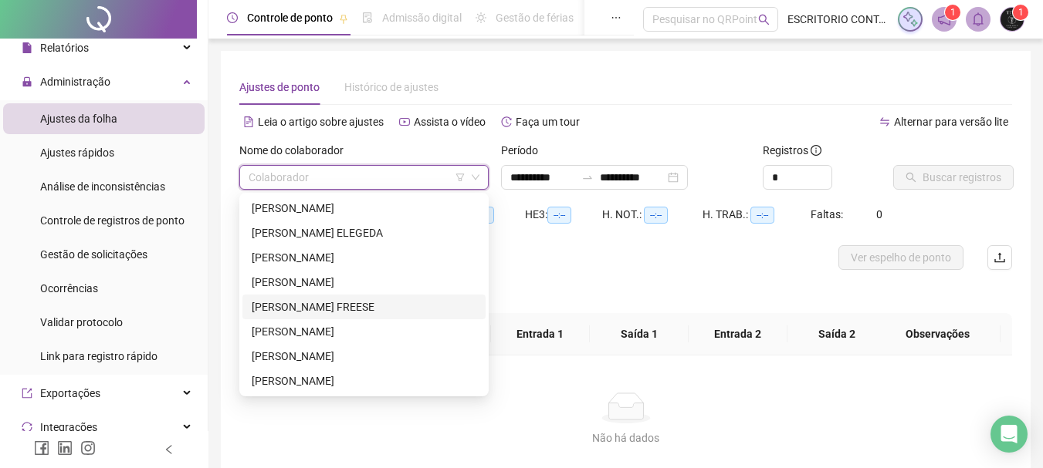
click at [333, 310] on div "[PERSON_NAME] FREESE" at bounding box center [364, 307] width 225 height 17
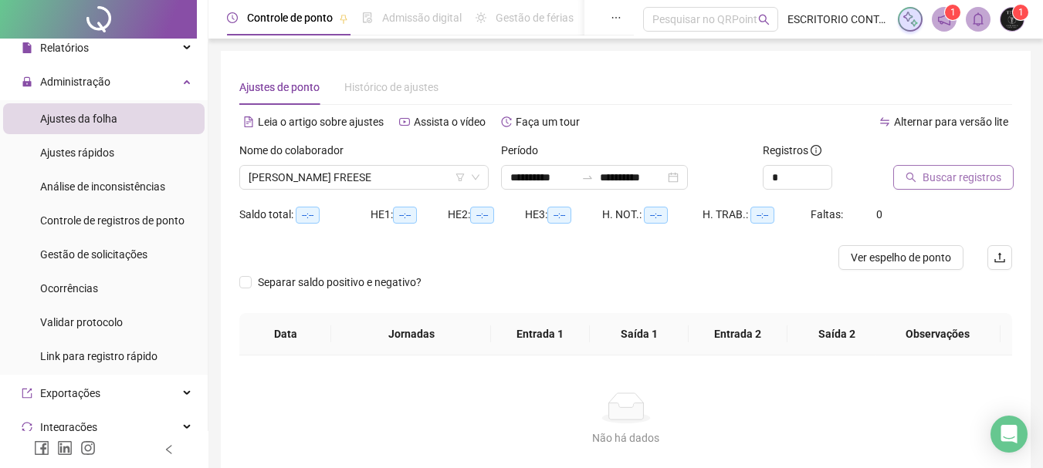
click at [918, 181] on button "Buscar registros" at bounding box center [953, 177] width 120 height 25
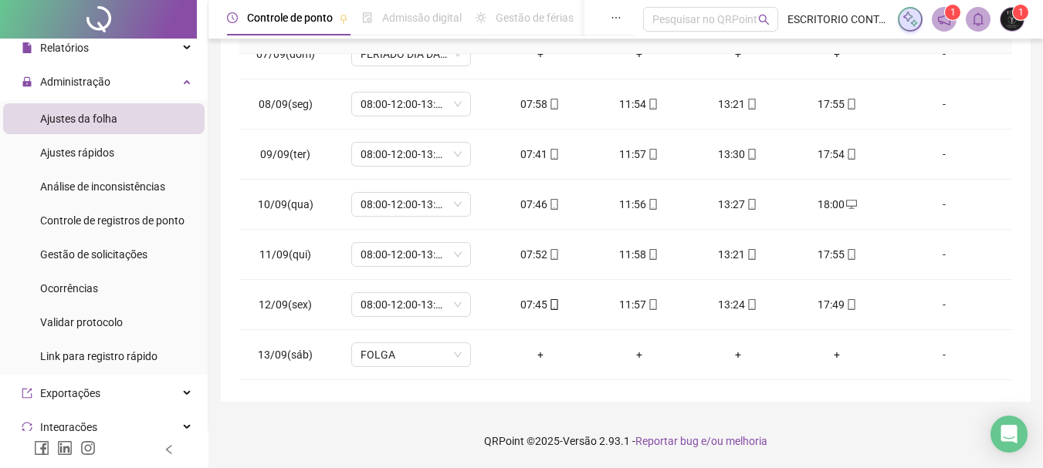
scroll to position [386, 0]
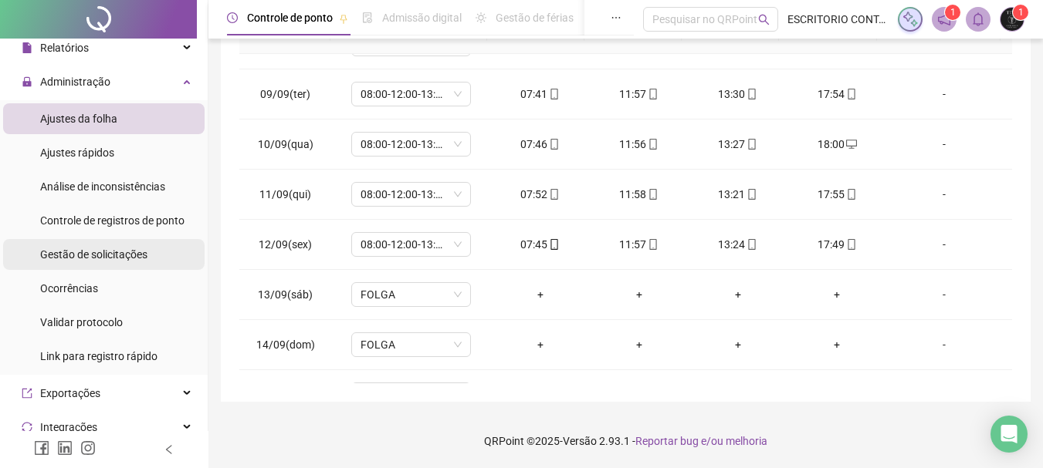
click at [136, 254] on span "Gestão de solicitações" at bounding box center [93, 255] width 107 height 12
